Goal: Information Seeking & Learning: Find specific fact

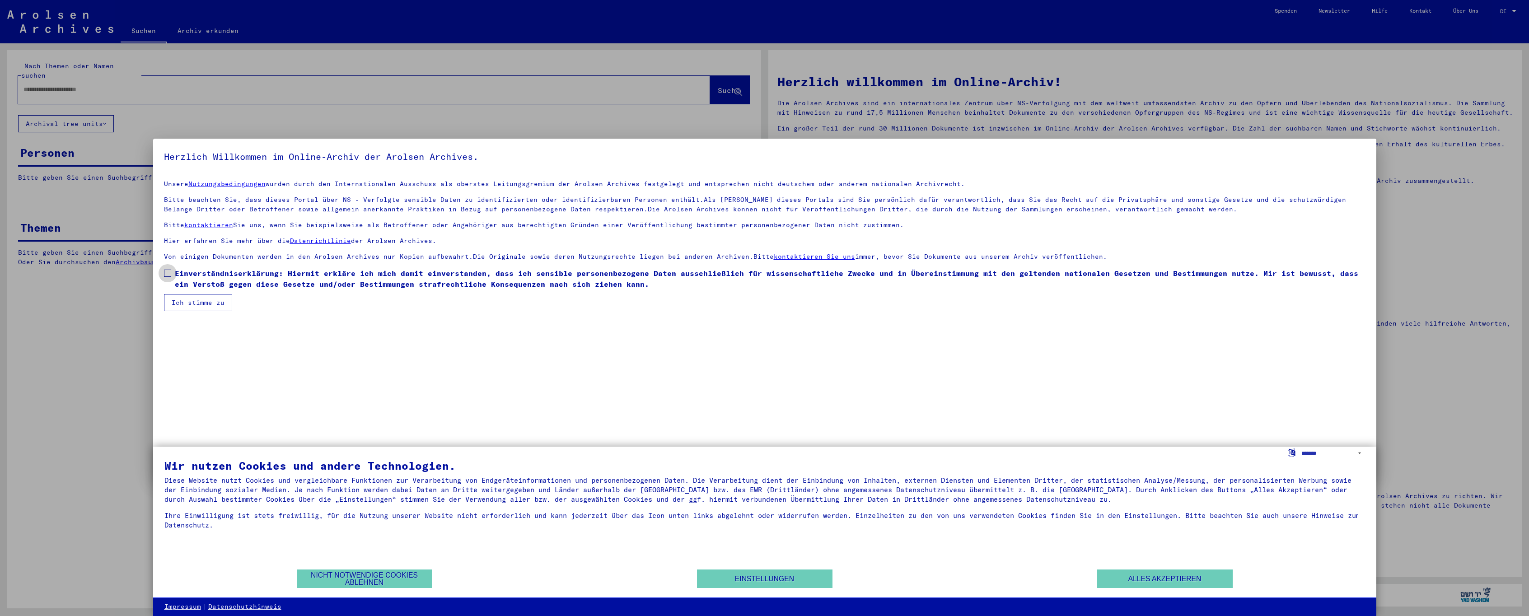
click at [167, 275] on span at bounding box center [167, 273] width 7 height 7
click at [183, 302] on button "Ich stimme zu" at bounding box center [198, 302] width 68 height 17
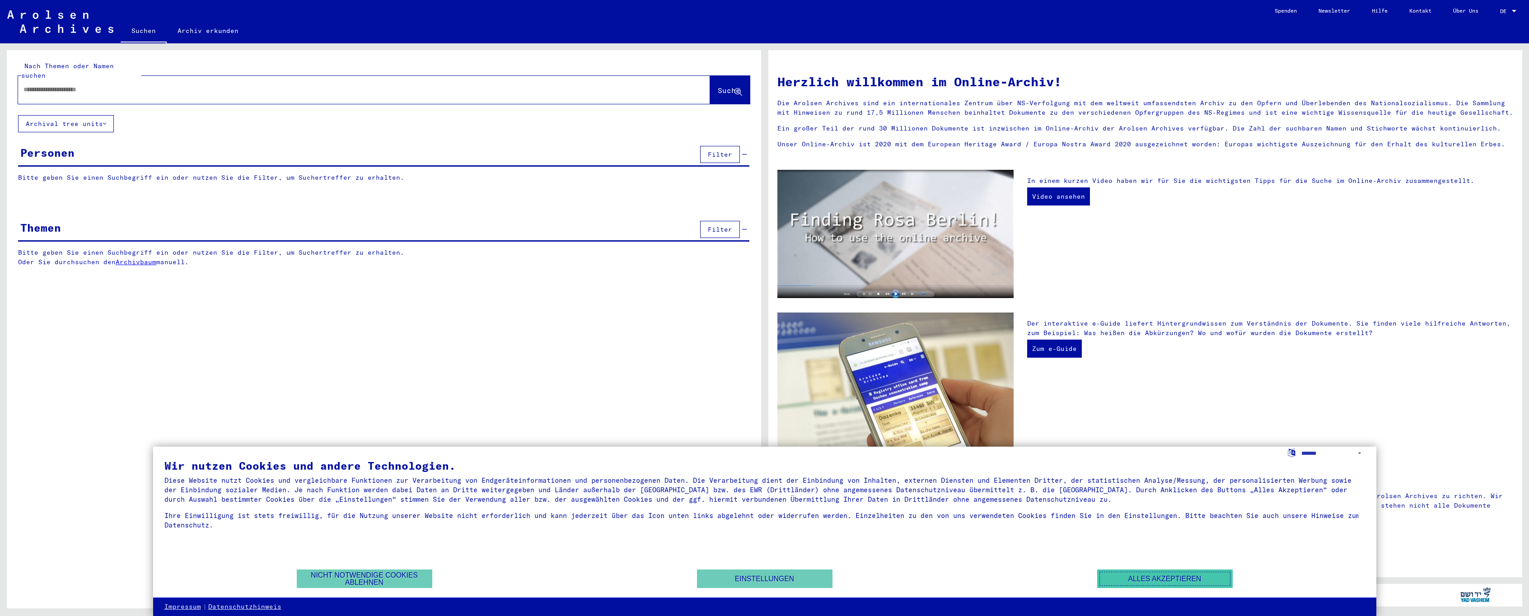
click at [1162, 582] on button "Alles akzeptieren" at bounding box center [1164, 578] width 135 height 19
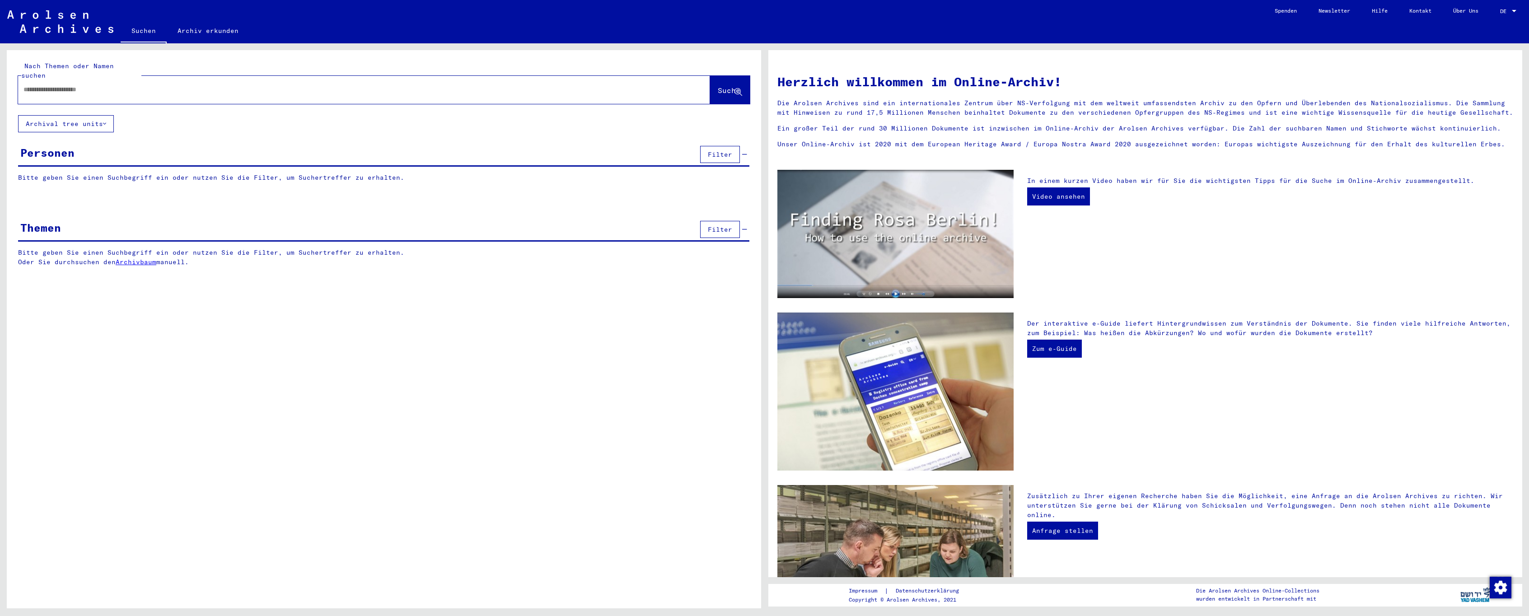
click at [69, 145] on div "Personen" at bounding box center [47, 153] width 54 height 16
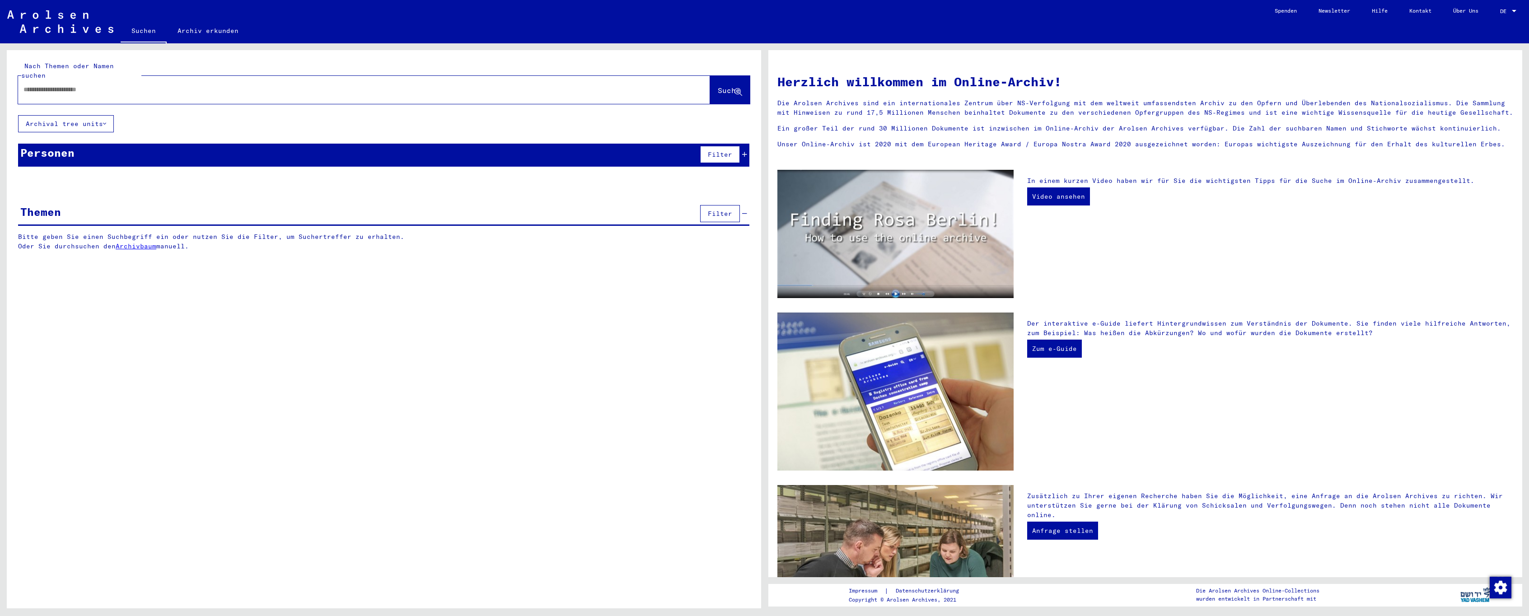
click at [69, 145] on div "Personen" at bounding box center [47, 153] width 54 height 16
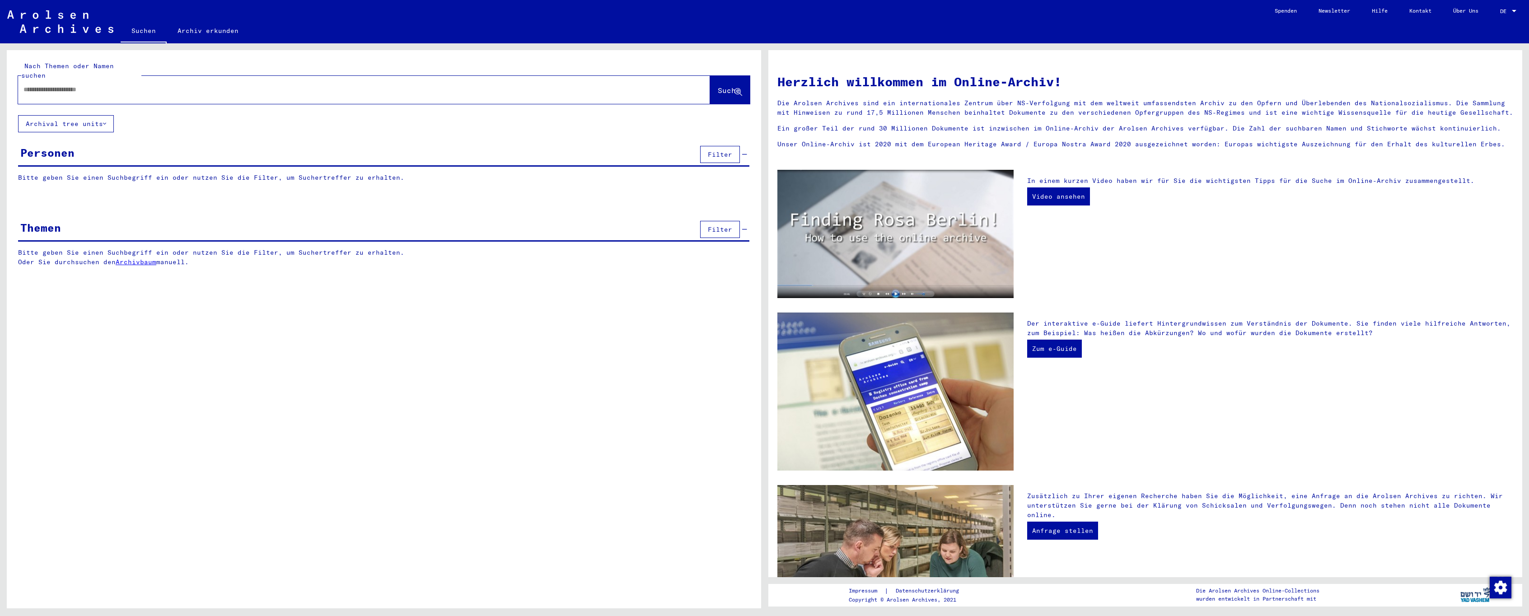
click at [378, 85] on input "text" at bounding box center [352, 89] width 659 height 9
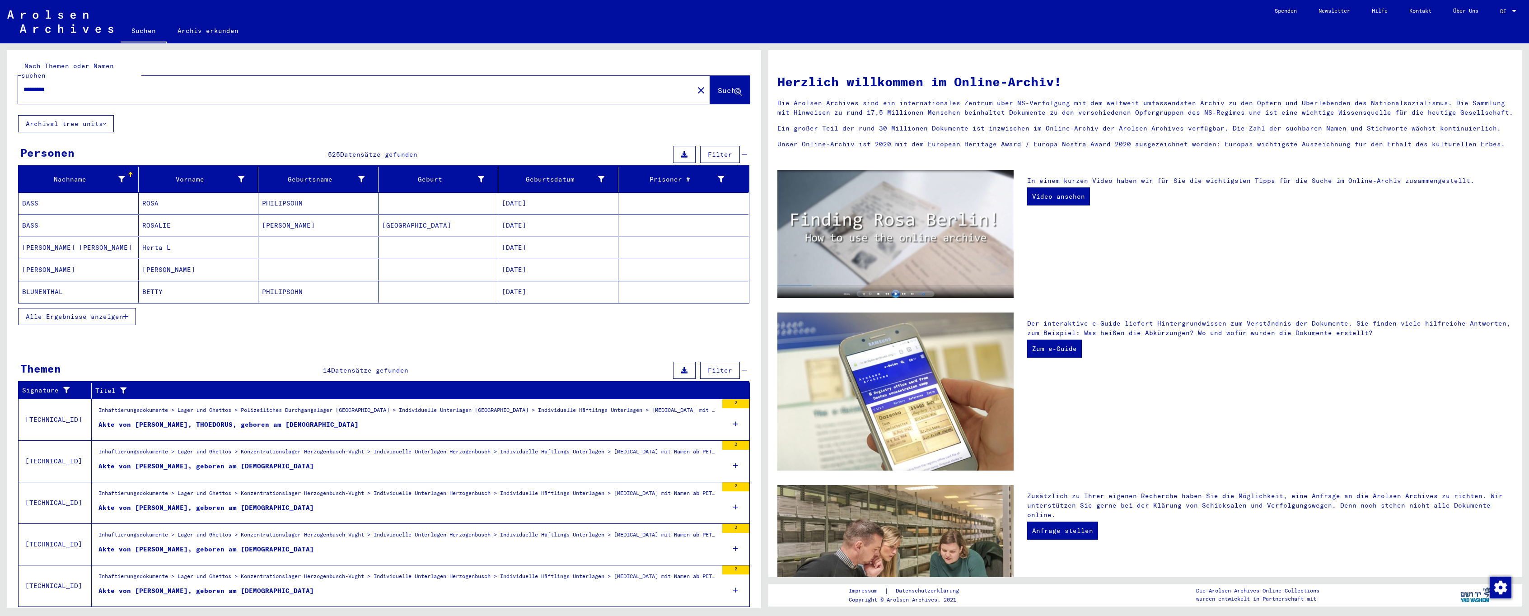
scroll to position [16, 0]
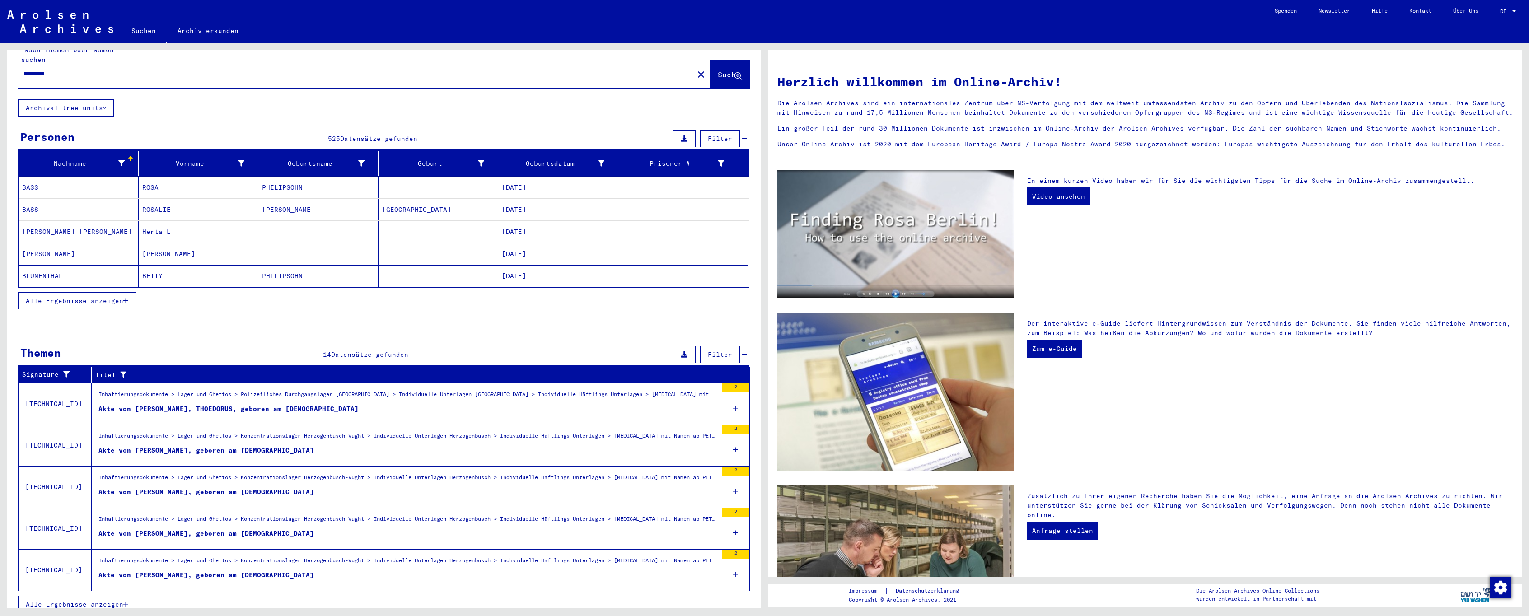
click at [120, 600] on span "Alle Ergebnisse anzeigen" at bounding box center [75, 604] width 98 height 8
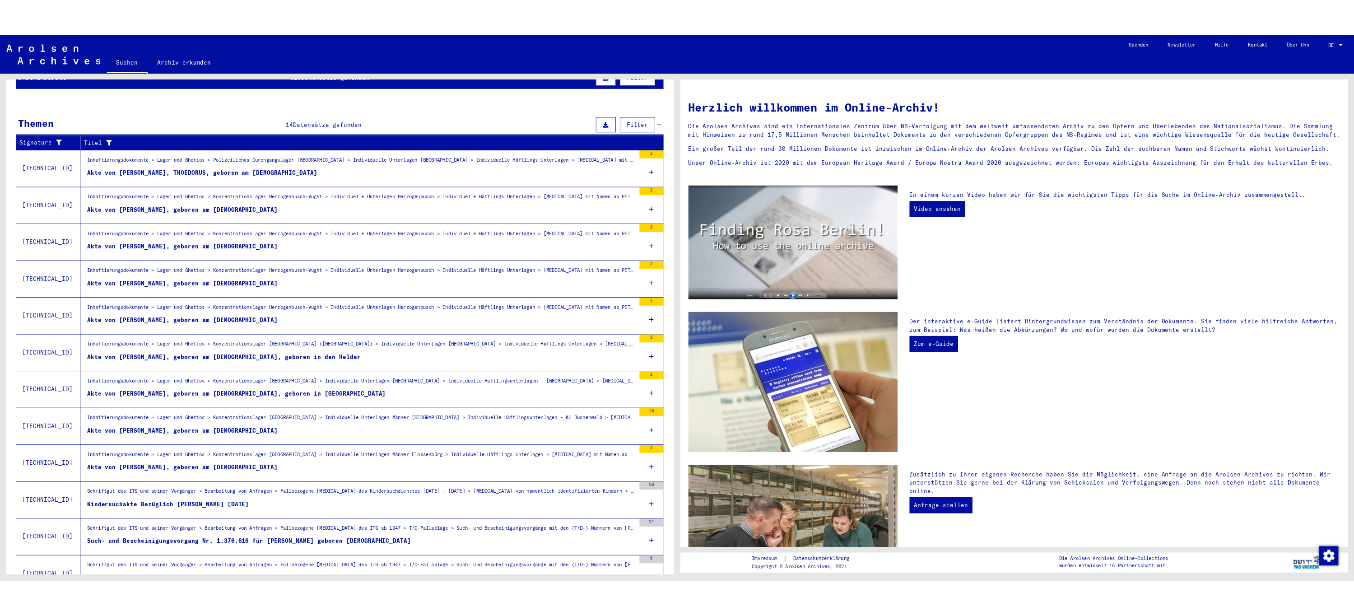
scroll to position [151, 0]
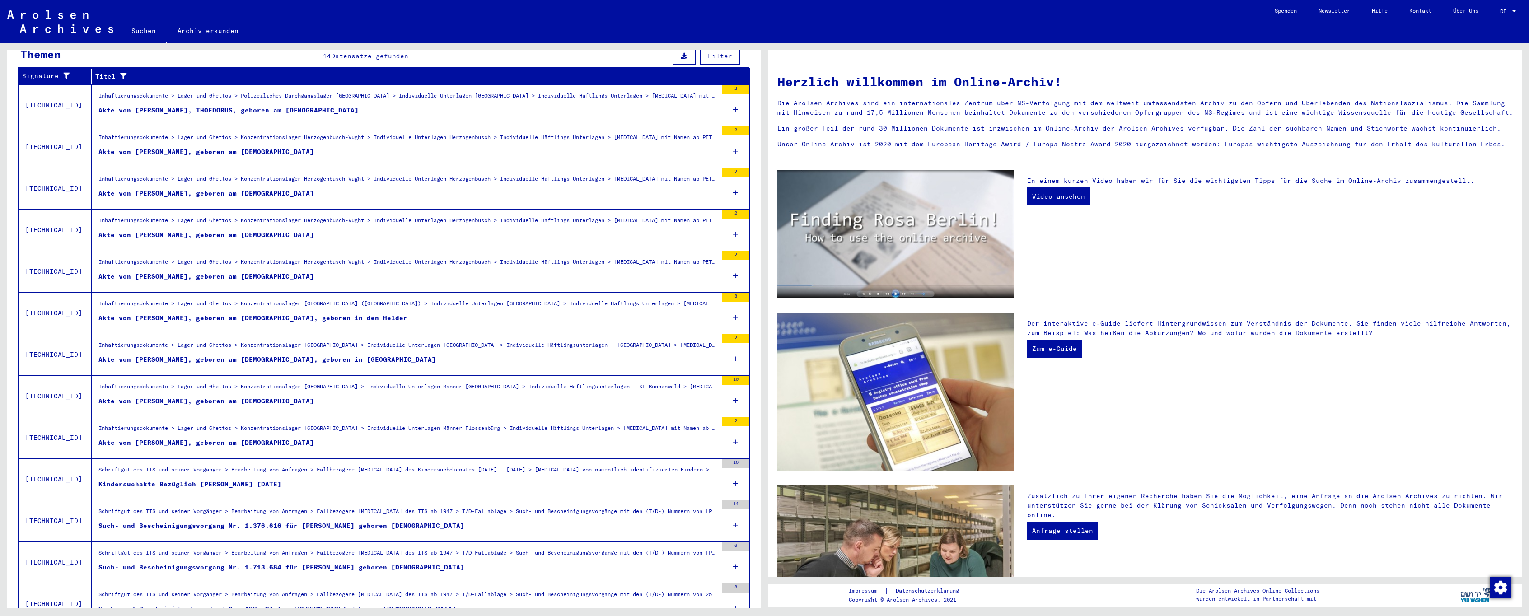
drag, startPoint x: 210, startPoint y: 434, endPoint x: 436, endPoint y: 425, distance: 226.9
click at [436, 425] on div "Inhaftierungsdokumente > Lager und Ghettos > Konzentrationslager [GEOGRAPHIC_DA…" at bounding box center [407, 430] width 619 height 13
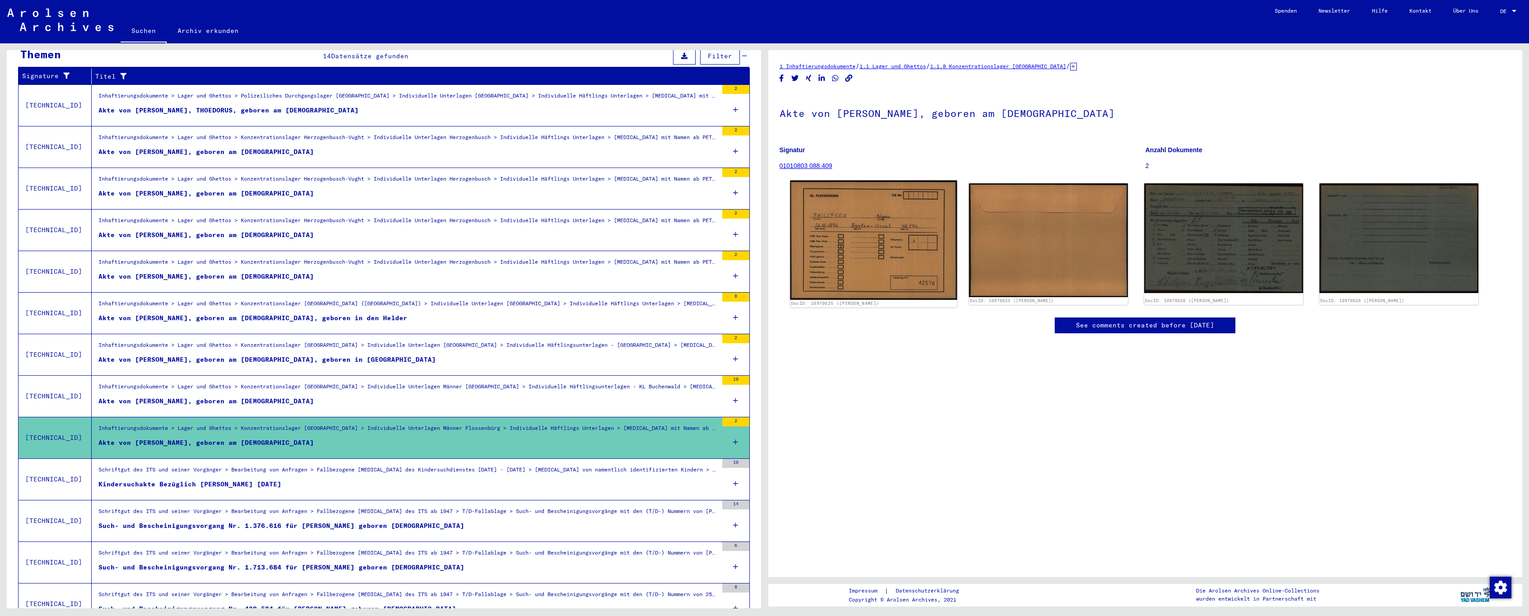
click at [859, 277] on img at bounding box center [873, 240] width 167 height 119
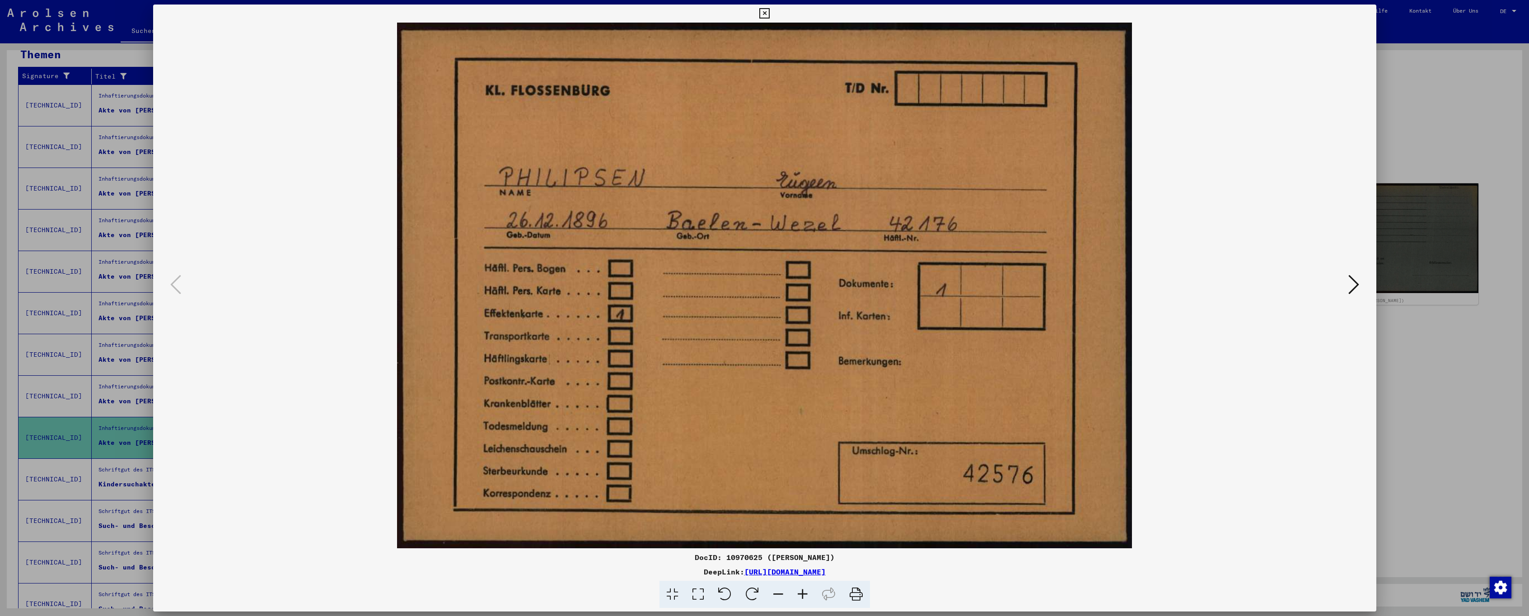
click at [855, 593] on icon at bounding box center [856, 595] width 28 height 28
click at [1353, 289] on icon at bounding box center [1353, 285] width 11 height 22
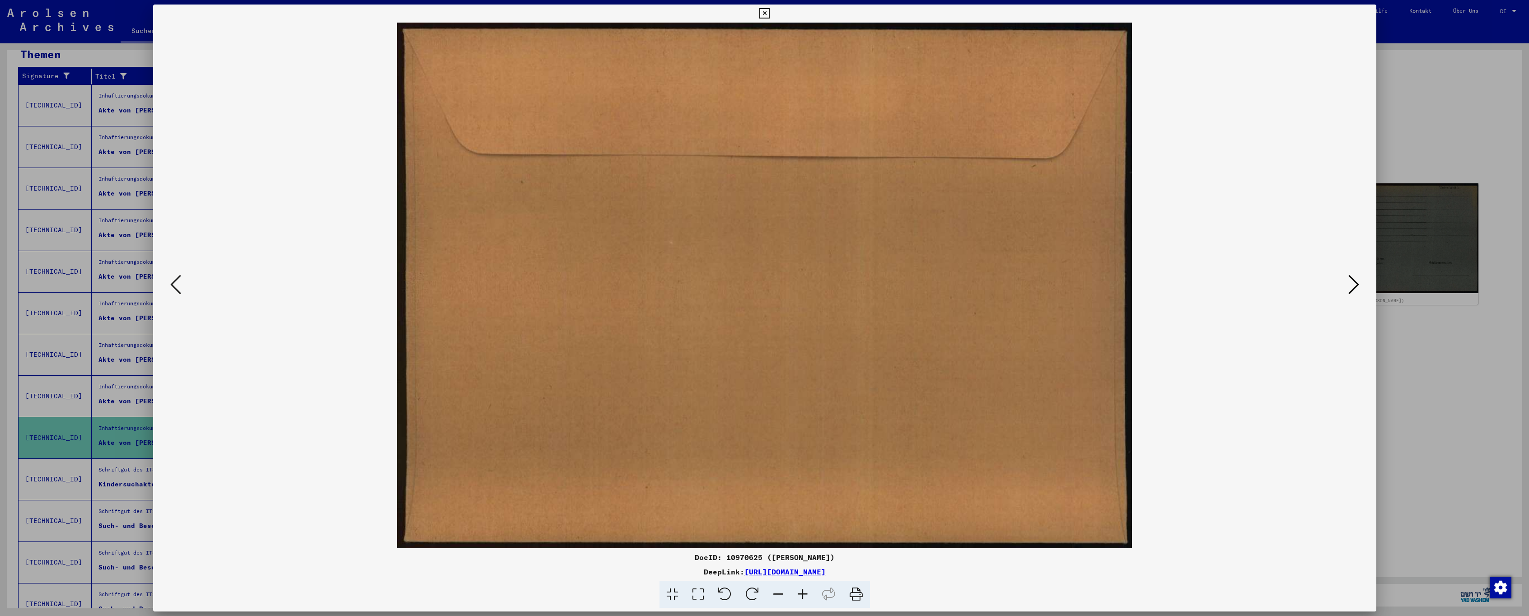
click at [1353, 289] on icon at bounding box center [1353, 285] width 11 height 22
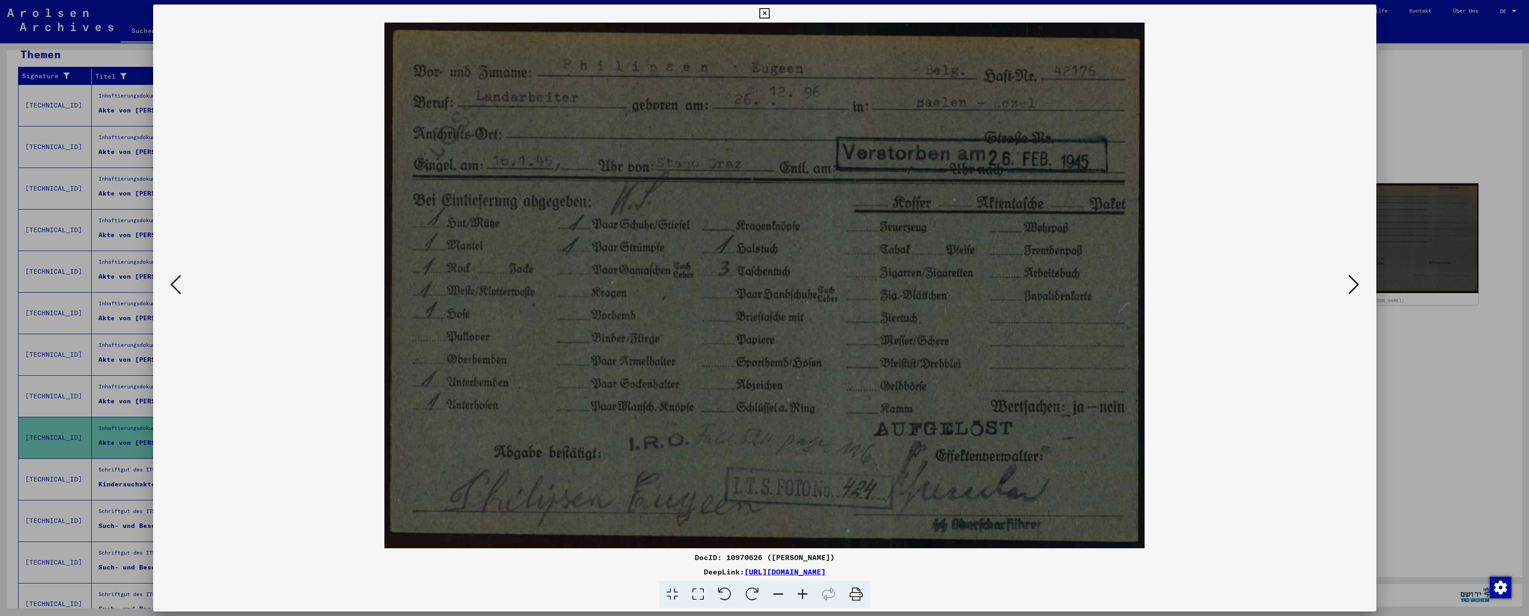
click at [787, 574] on link "[URL][DOMAIN_NAME]" at bounding box center [784, 571] width 81 height 9
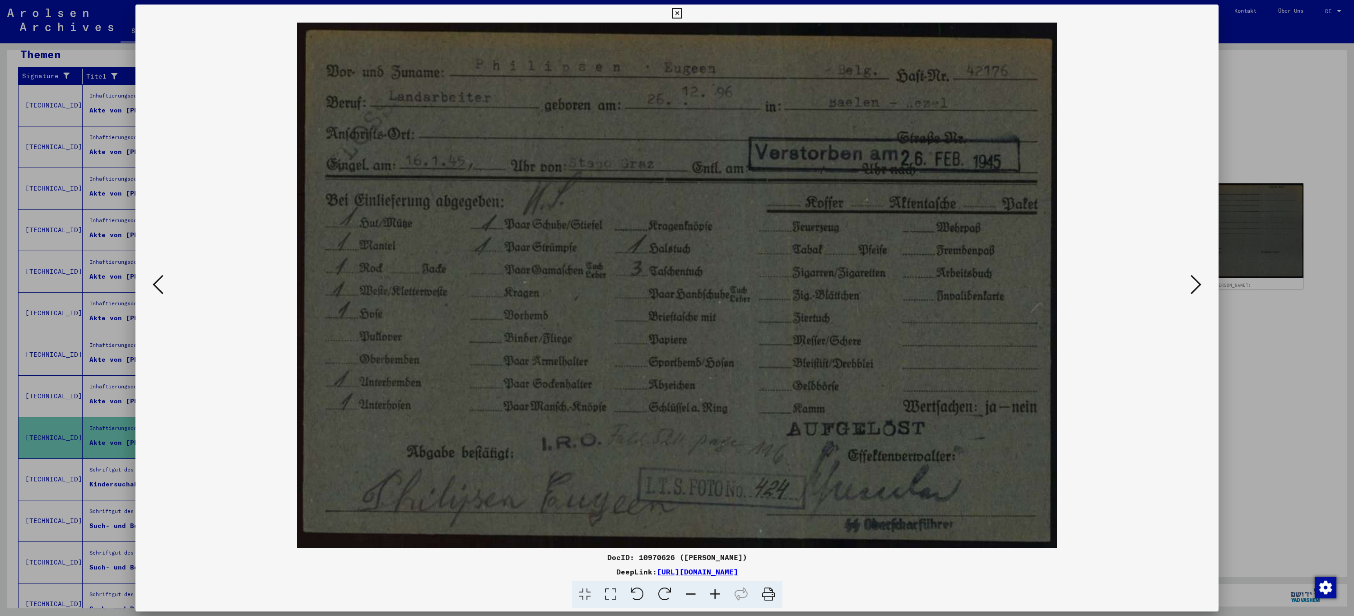
click at [767, 595] on icon at bounding box center [769, 595] width 28 height 28
click at [1195, 287] on icon at bounding box center [1196, 285] width 11 height 22
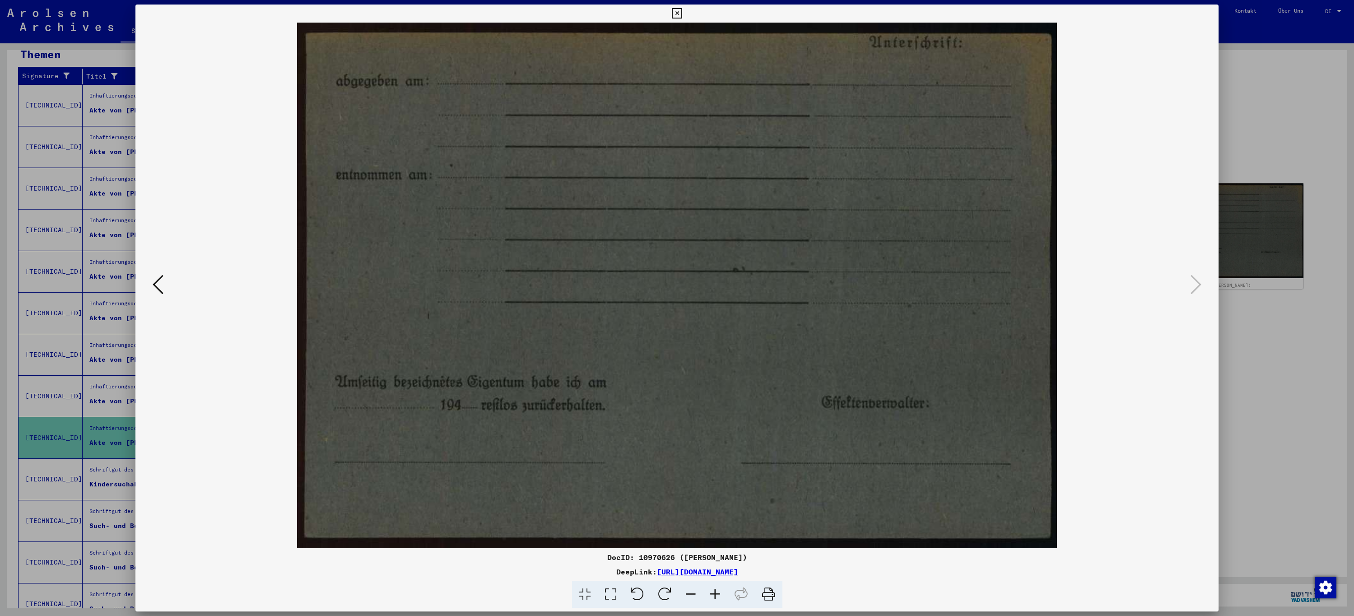
click at [1261, 333] on div at bounding box center [677, 308] width 1354 height 616
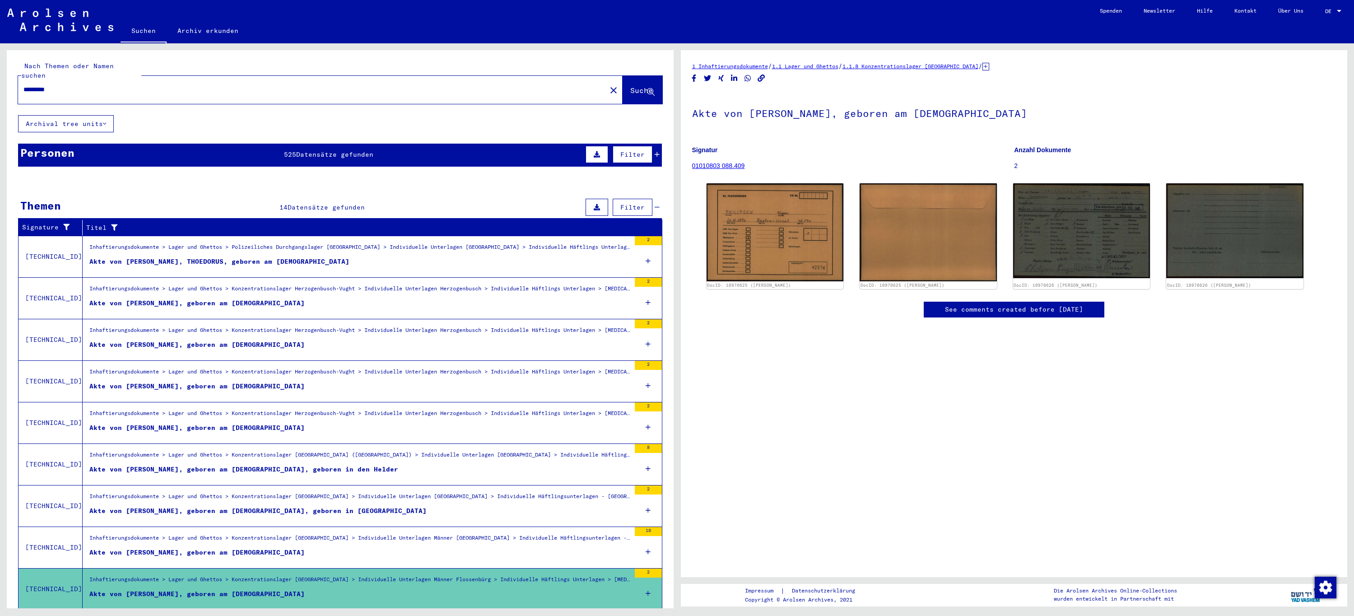
click at [654, 199] on mat-cell at bounding box center [604, 203] width 116 height 22
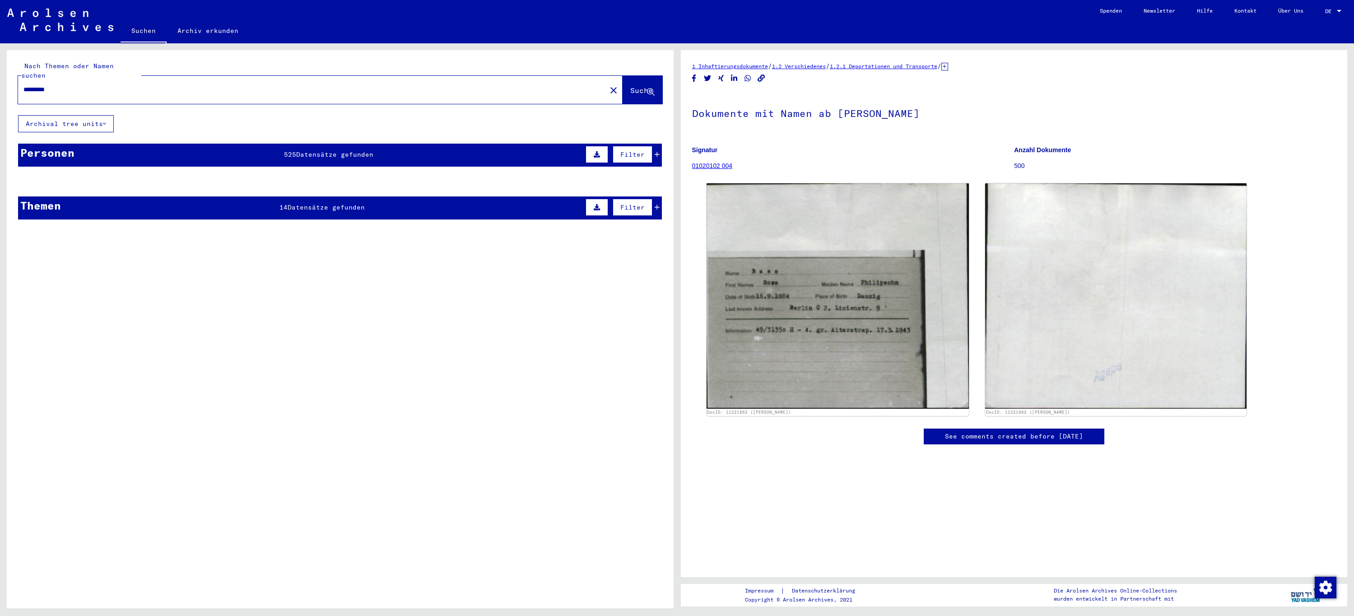
click at [633, 150] on span "Filter" at bounding box center [633, 154] width 24 height 8
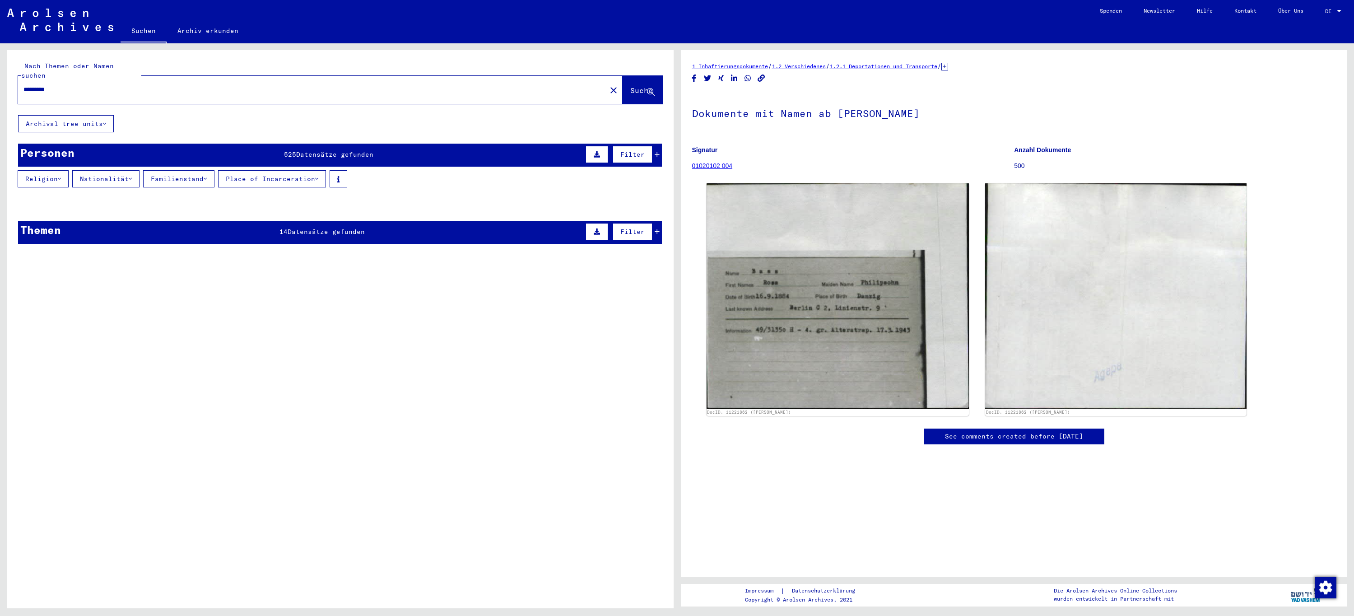
click at [243, 170] on button "Place of Incarceration" at bounding box center [272, 178] width 108 height 17
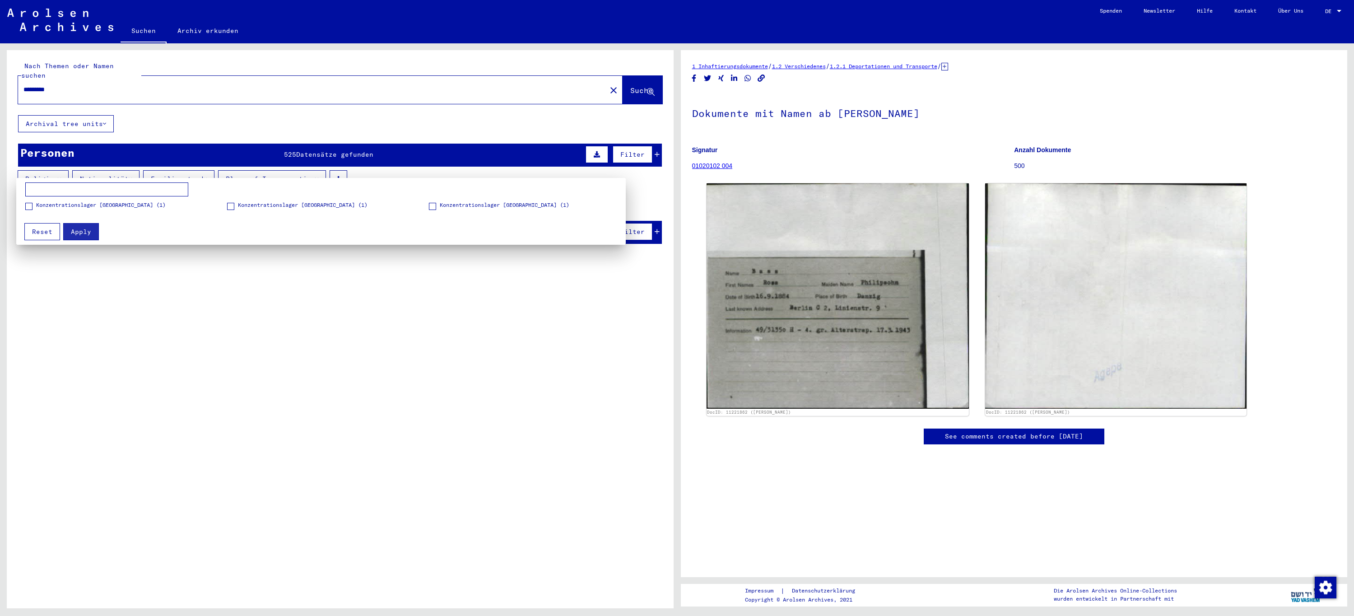
click at [38, 230] on span "Reset" at bounding box center [42, 232] width 20 height 8
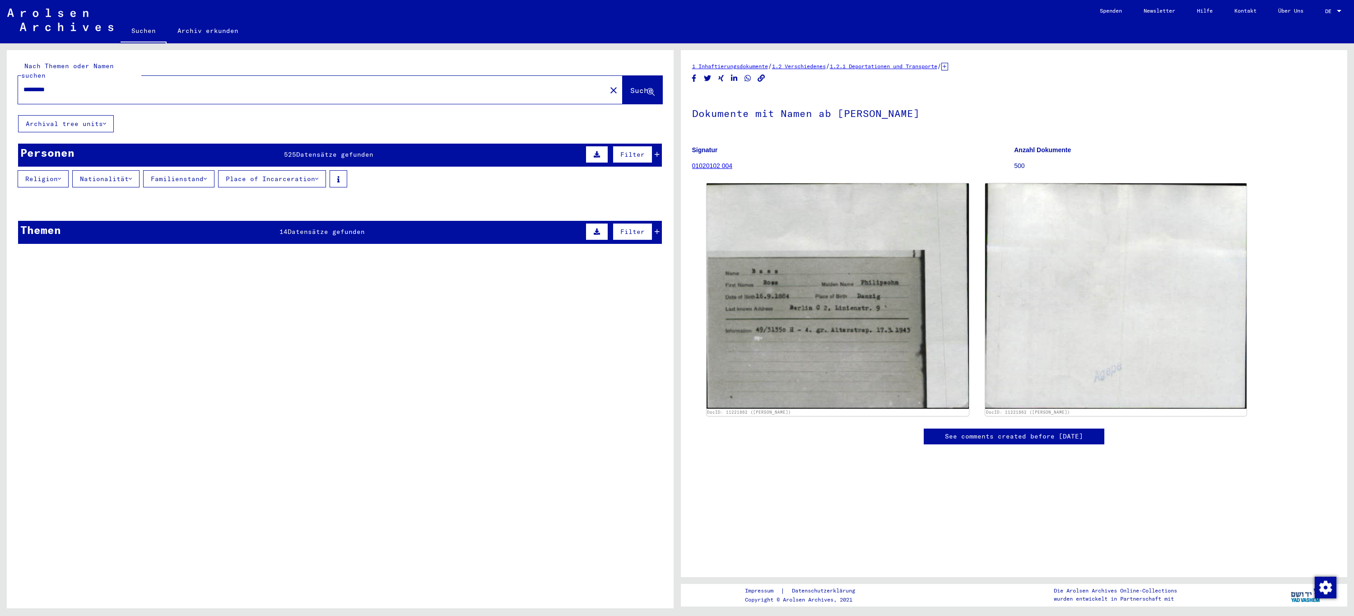
click at [65, 149] on div "Personen" at bounding box center [47, 153] width 54 height 16
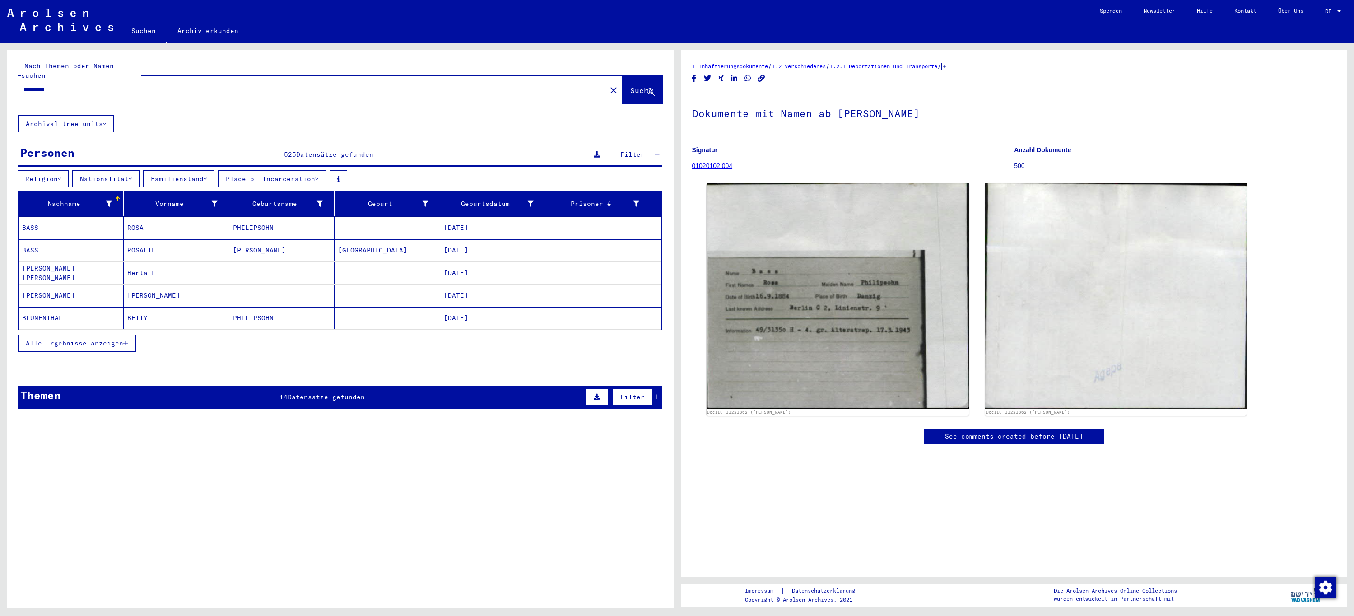
click at [89, 85] on input "*********" at bounding box center [312, 89] width 578 height 9
type input "**********"
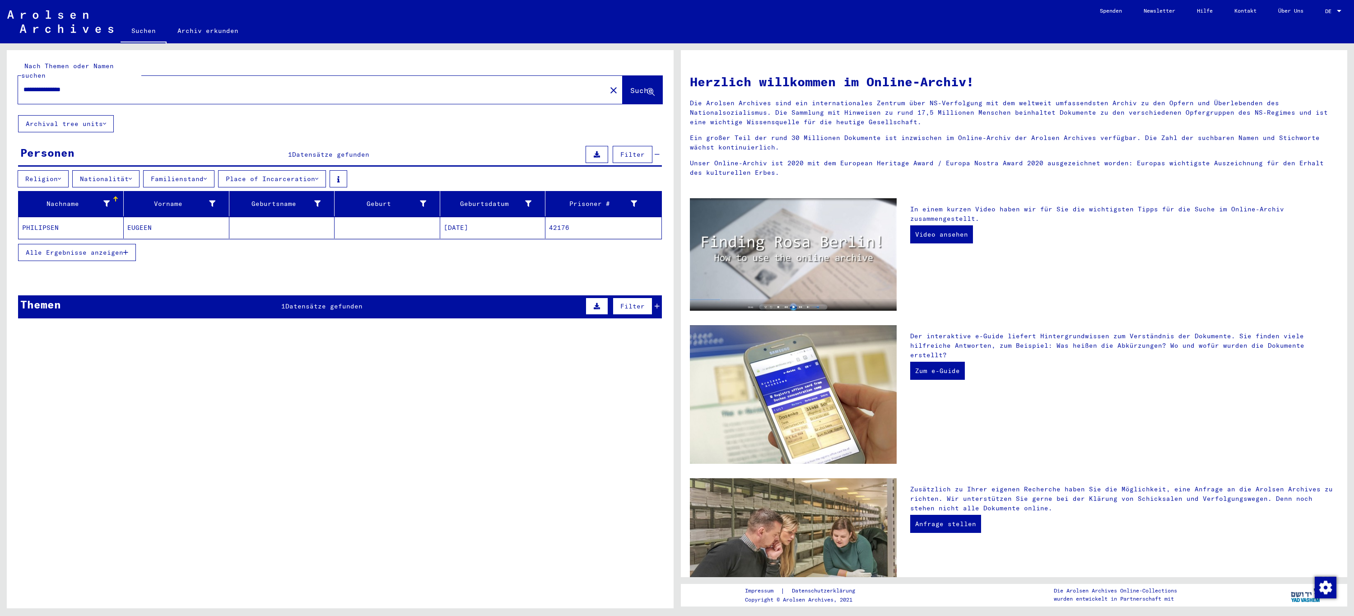
click at [143, 218] on mat-cell "EUGEEN" at bounding box center [176, 228] width 105 height 22
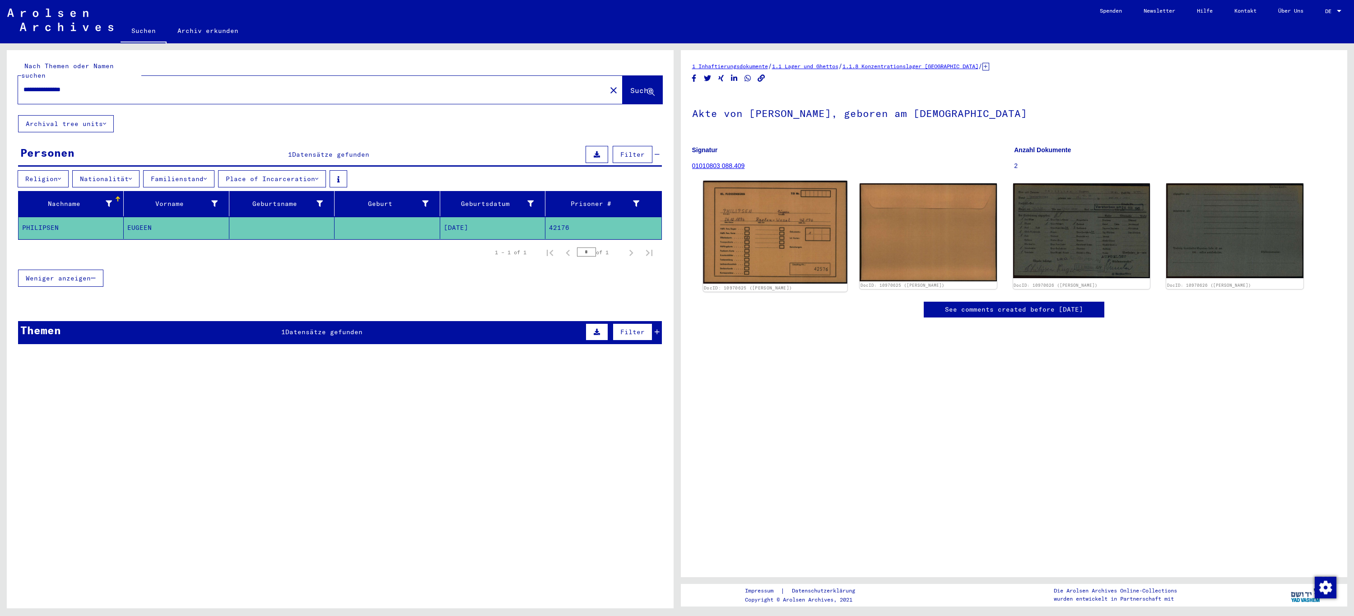
click at [788, 245] on img at bounding box center [775, 232] width 144 height 103
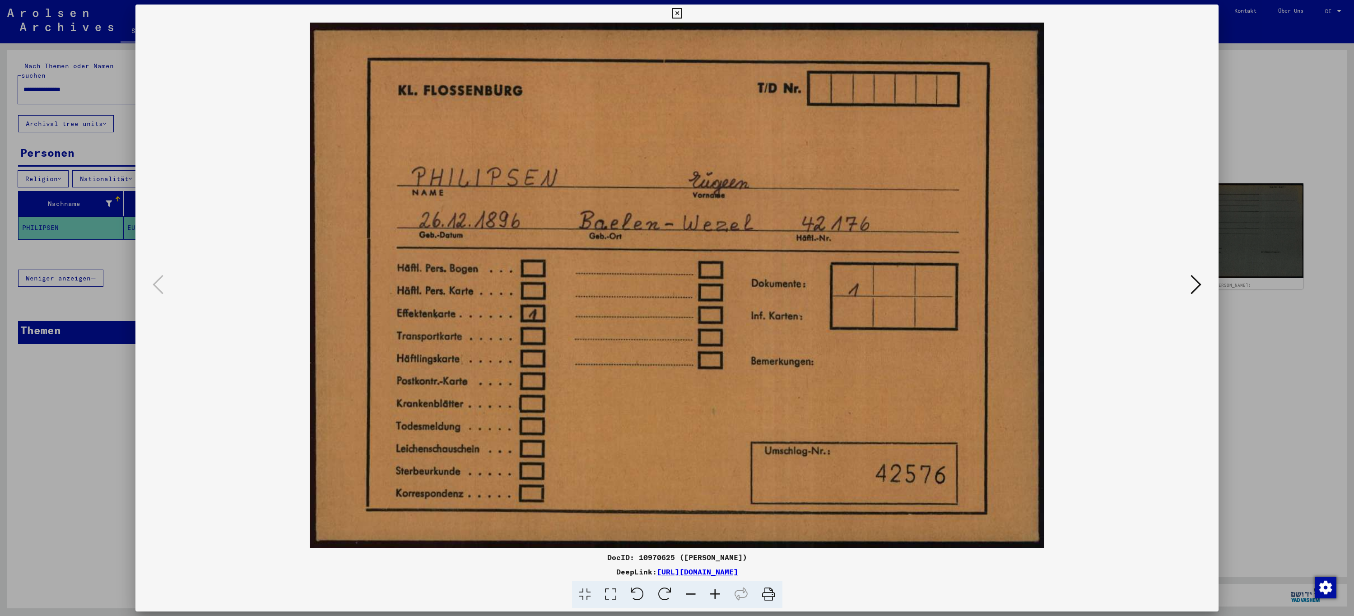
click at [674, 14] on icon at bounding box center [677, 13] width 10 height 11
